Goal: Information Seeking & Learning: Learn about a topic

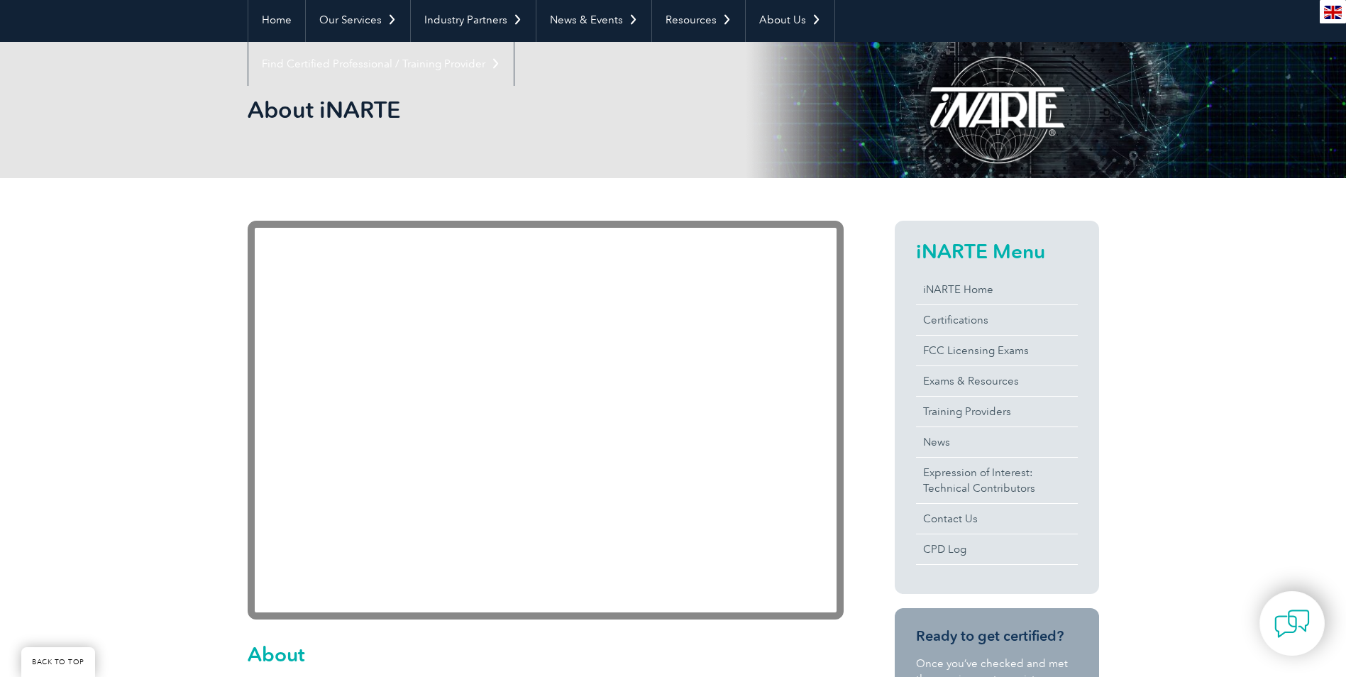
scroll to position [284, 0]
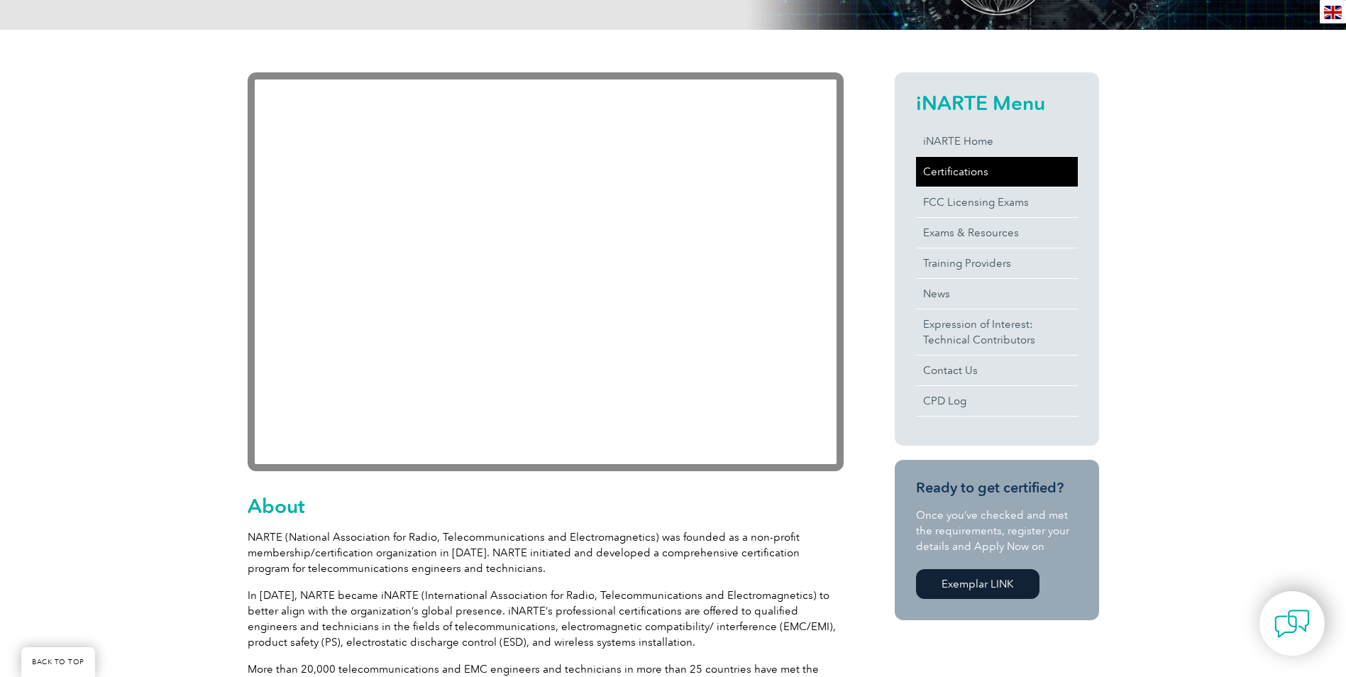
click at [957, 170] on link "Certifications" at bounding box center [997, 172] width 162 height 30
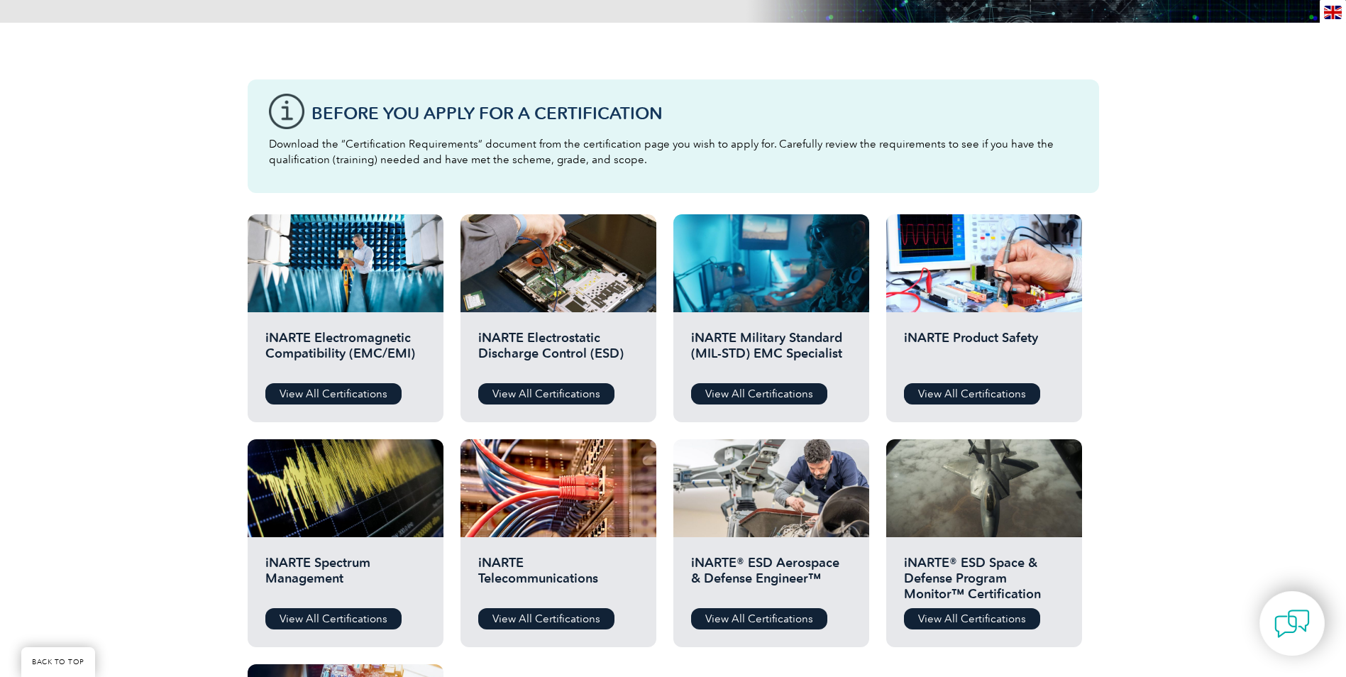
scroll to position [355, 0]
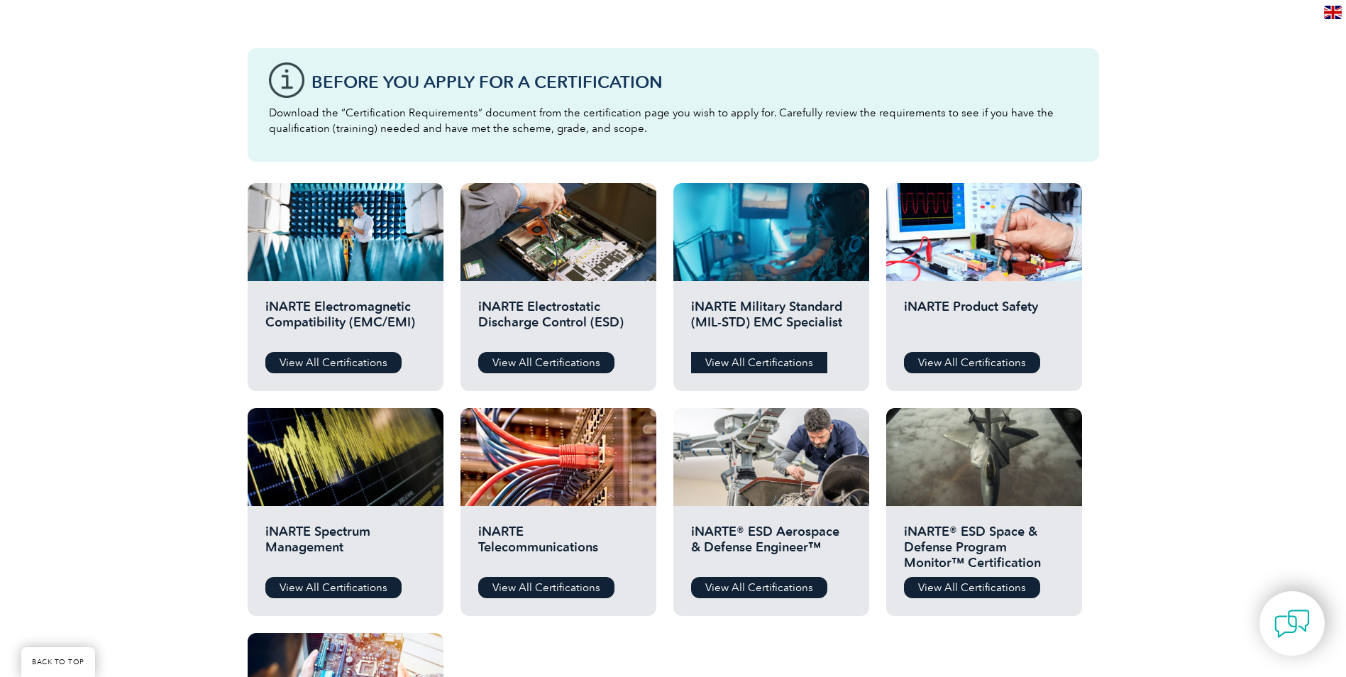
click at [743, 365] on link "View All Certifications" at bounding box center [759, 362] width 136 height 21
